Goal: Information Seeking & Learning: Learn about a topic

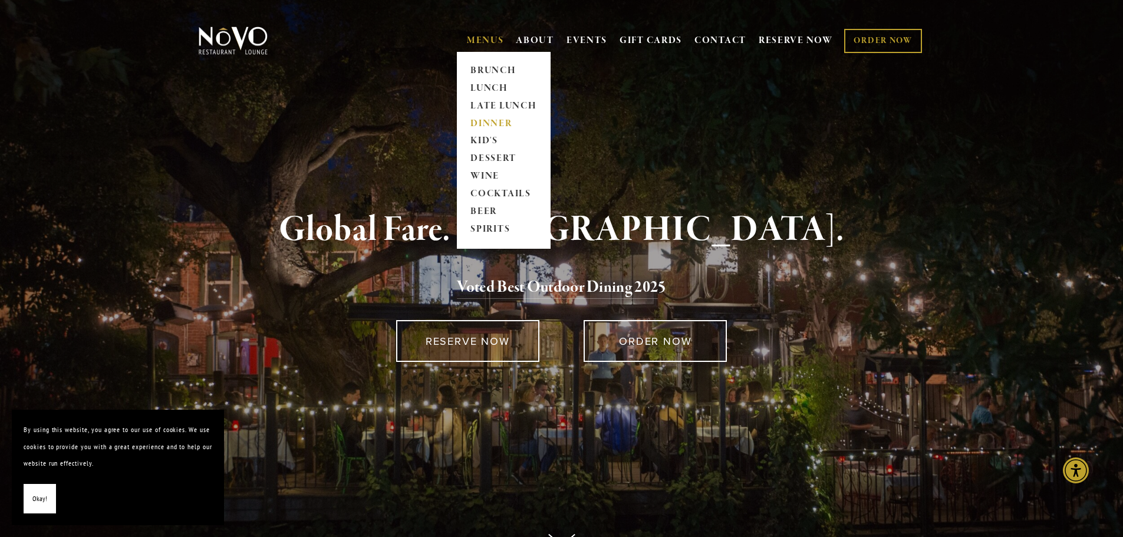
click at [502, 126] on link "DINNER" at bounding box center [504, 124] width 74 height 18
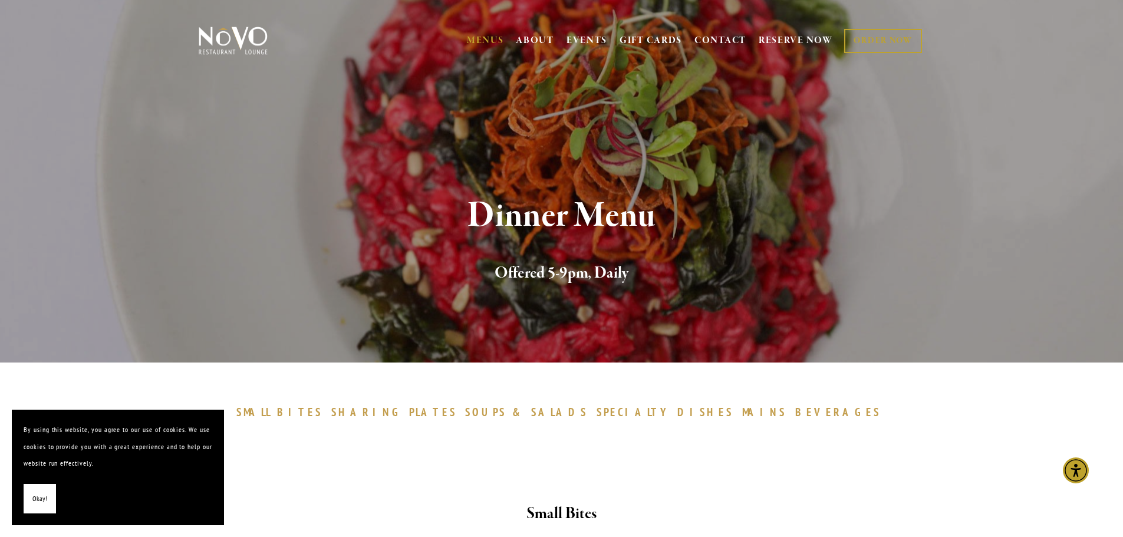
click at [457, 416] on span "PLATES" at bounding box center [433, 412] width 48 height 14
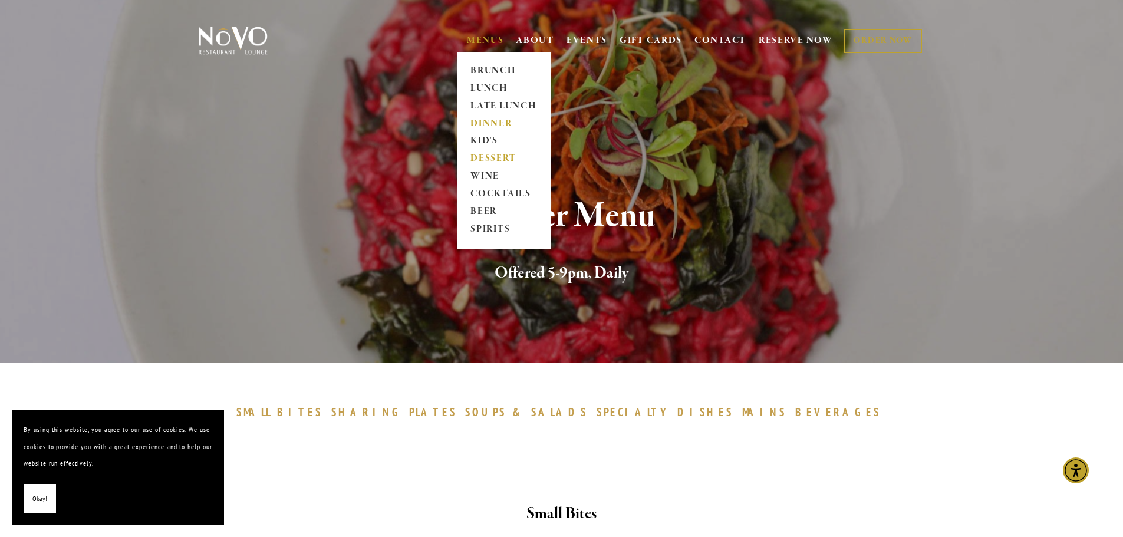
click at [507, 163] on link "DESSERT" at bounding box center [504, 159] width 74 height 18
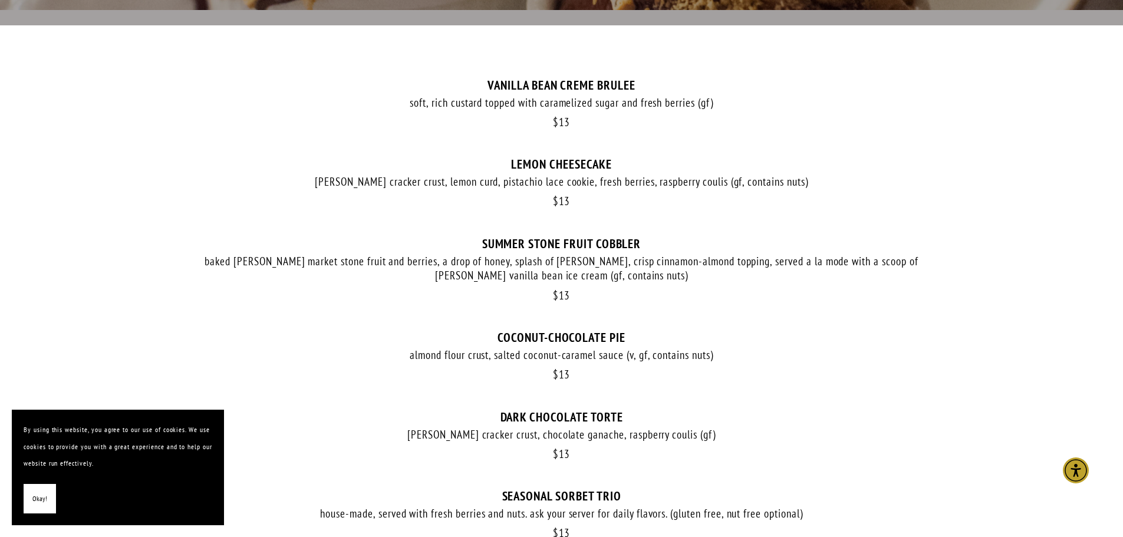
scroll to position [354, 0]
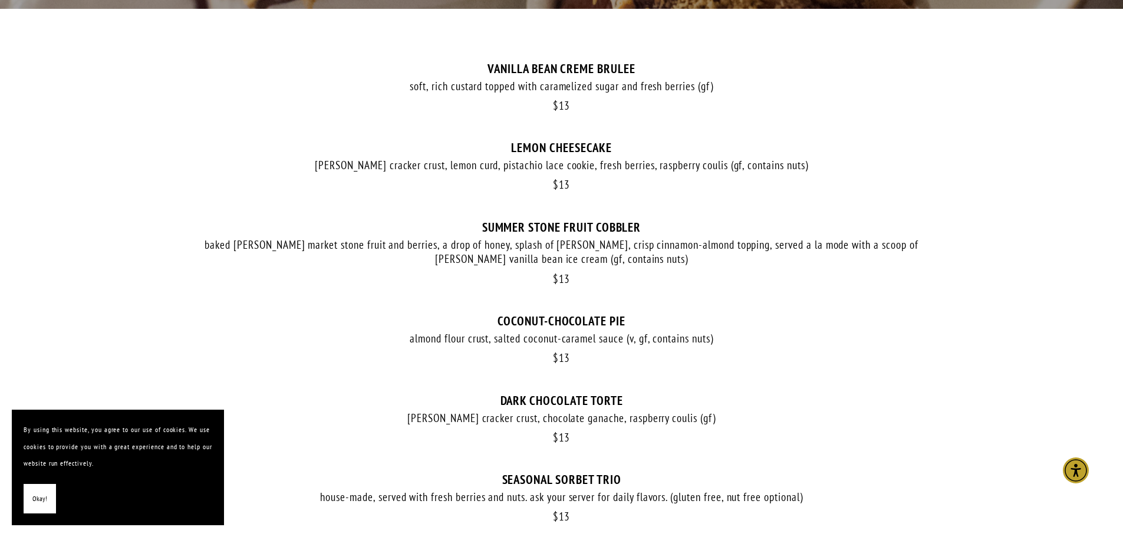
click at [177, 78] on section "$ 13 VANILLA BEAN CREME BRULEE soft, rich custard topped with caramelized sugar…" at bounding box center [561, 487] width 849 height 957
